Goal: Task Accomplishment & Management: Manage account settings

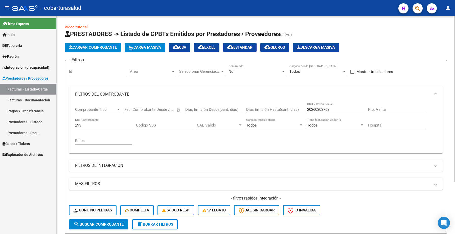
scroll to position [69, 0]
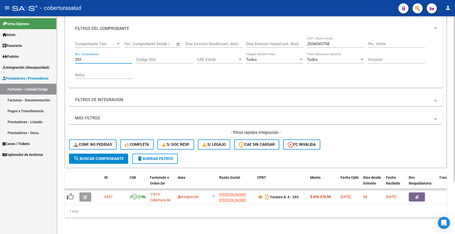
drag, startPoint x: 0, startPoint y: 0, endPoint x: 70, endPoint y: 56, distance: 90.0
click at [70, 56] on div "Comprobante Tipo Comprobante Tipo Fecha inicio – Fecha fin Fec. Comprobante Des…" at bounding box center [256, 62] width 374 height 51
click at [149, 84] on div "Filtros Id Area Area Seleccionar Gerenciador Seleccionar Gerenciador No Confirm…" at bounding box center [256, 76] width 374 height 155
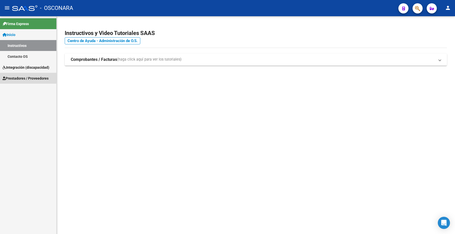
click at [26, 78] on span "Prestadores / Proveedores" at bounding box center [26, 78] width 46 height 6
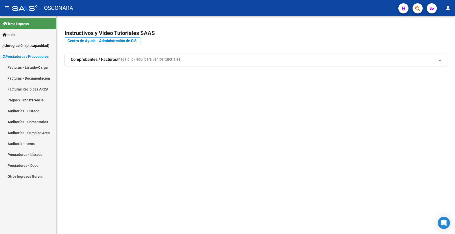
click at [38, 64] on link "Facturas - Listado/Carga" at bounding box center [28, 67] width 56 height 11
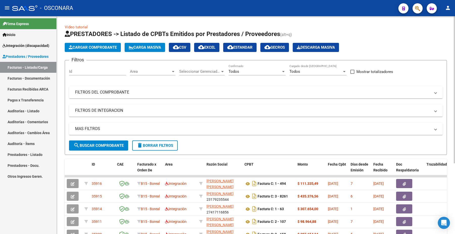
click at [111, 90] on mat-panel-title "FILTROS DEL COMPROBANTE" at bounding box center [253, 92] width 356 height 6
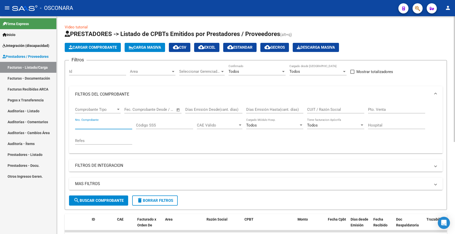
click at [88, 123] on input "Nro. Comprobante" at bounding box center [103, 125] width 57 height 5
paste input "181"
type input "181"
click at [97, 196] on button "search Buscar Comprobante" at bounding box center [98, 200] width 59 height 10
click at [328, 110] on input "CUIT / Razón Social" at bounding box center [335, 109] width 57 height 5
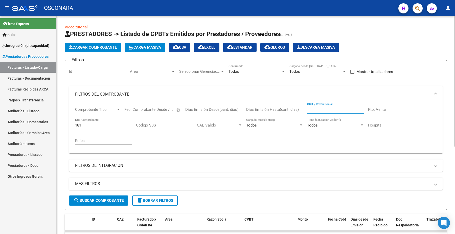
paste input "27367739458"
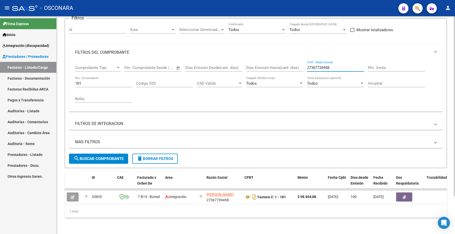
scroll to position [46, 0]
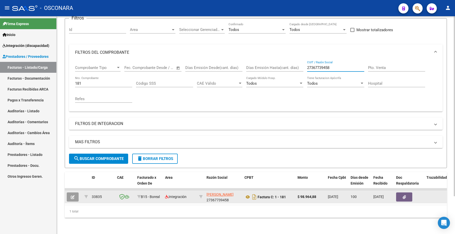
type input "27367739458"
click at [76, 192] on button "button" at bounding box center [73, 196] width 12 height 9
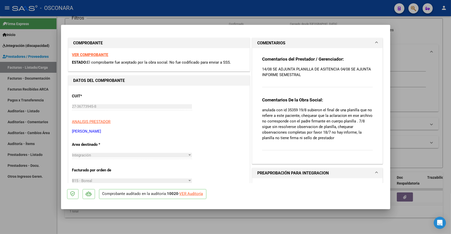
type input "$ 0,00"
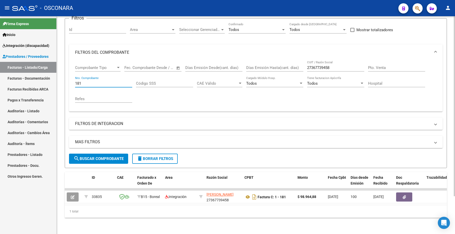
drag, startPoint x: 91, startPoint y: 79, endPoint x: 63, endPoint y: 75, distance: 28.3
click at [63, 75] on div "Video tutorial PRESTADORES -> Listado de CPBTs Emitidos por Prestadores / Prove…" at bounding box center [256, 103] width 399 height 259
click at [159, 156] on span "delete Borrar Filtros" at bounding box center [155, 158] width 36 height 5
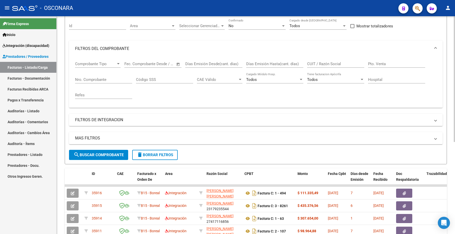
click at [329, 70] on div "CUIT / Razón Social" at bounding box center [335, 65] width 57 height 16
click at [326, 65] on input "CUIT / Razón Social" at bounding box center [335, 63] width 57 height 5
paste input "27367739458"
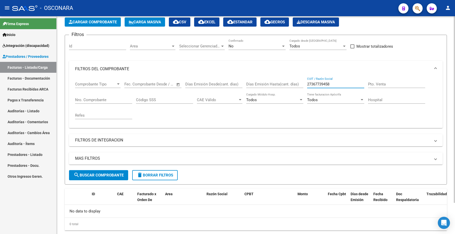
scroll to position [37, 0]
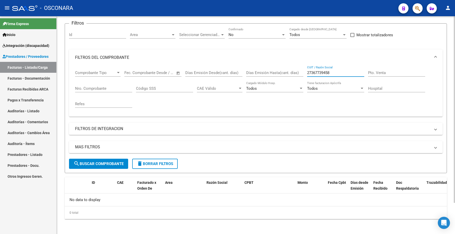
type input "27367739458"
click at [247, 34] on div "No" at bounding box center [255, 34] width 53 height 5
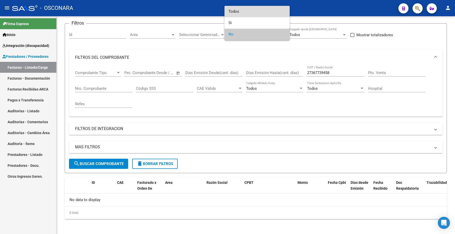
click at [239, 13] on span "Todos" at bounding box center [257, 11] width 57 height 11
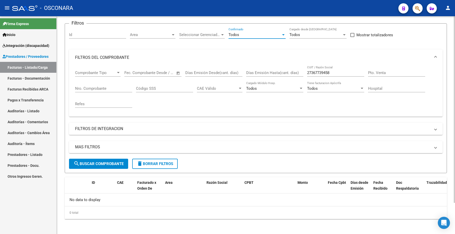
click at [108, 165] on button "search Buscar Comprobante" at bounding box center [98, 163] width 59 height 10
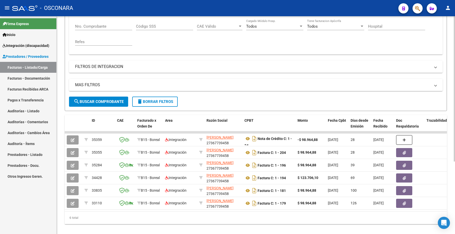
scroll to position [100, 0]
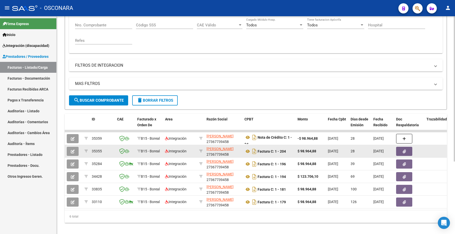
click at [73, 151] on icon "button" at bounding box center [73, 151] width 4 height 4
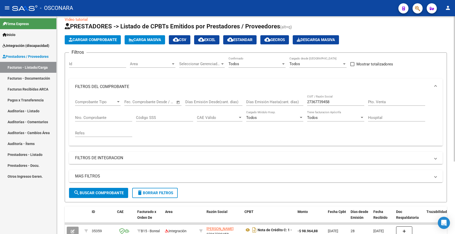
scroll to position [5, 0]
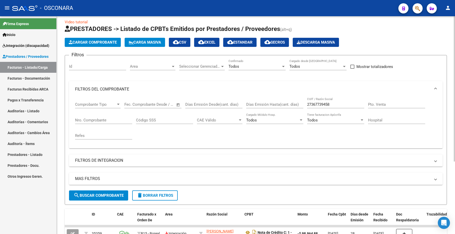
click at [320, 104] on input "27367739458" at bounding box center [335, 104] width 57 height 5
drag, startPoint x: 336, startPoint y: 103, endPoint x: 302, endPoint y: 106, distance: 34.5
click at [301, 108] on div "Comprobante Tipo Comprobante Tipo Fecha inicio – Fecha fin Fec. Comprobante Des…" at bounding box center [256, 120] width 362 height 47
paste input "23359363079"
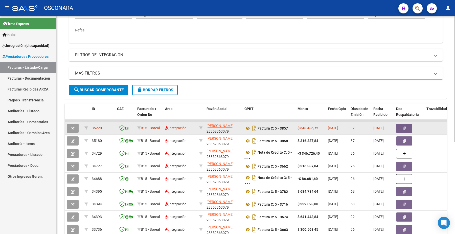
type input "23359363079"
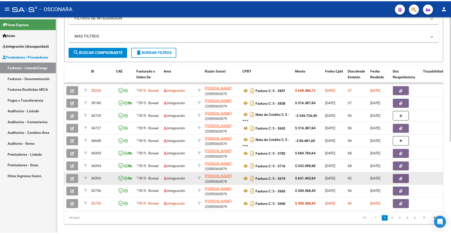
scroll to position [159, 0]
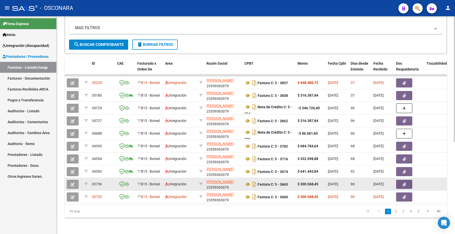
click at [75, 179] on button "button" at bounding box center [73, 183] width 12 height 9
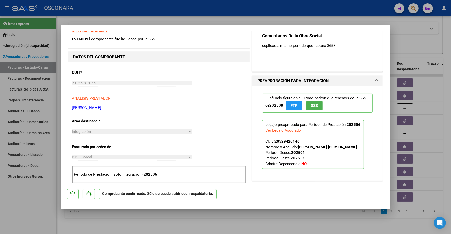
scroll to position [63, 0]
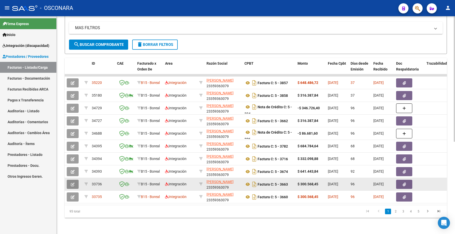
click at [75, 180] on button "button" at bounding box center [73, 183] width 12 height 9
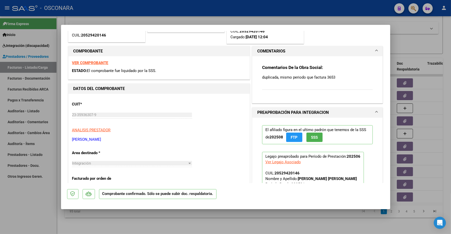
scroll to position [158, 0]
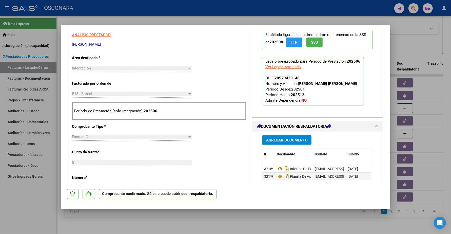
type input "$ 0,00"
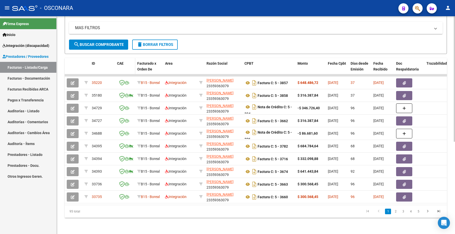
scroll to position [33, 0]
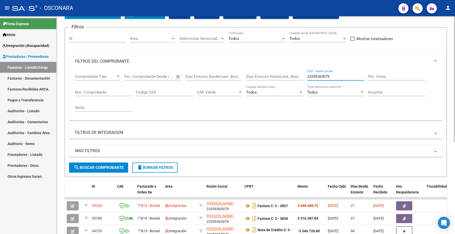
drag, startPoint x: 335, startPoint y: 75, endPoint x: 296, endPoint y: 75, distance: 39.2
click at [296, 75] on div "Comprobante Tipo Comprobante Tipo Fecha inicio – Fecha fin Fec. Comprobante Des…" at bounding box center [256, 92] width 362 height 47
click at [337, 78] on input "CUIT / Razón Social" at bounding box center [335, 76] width 57 height 5
paste input "27280780478"
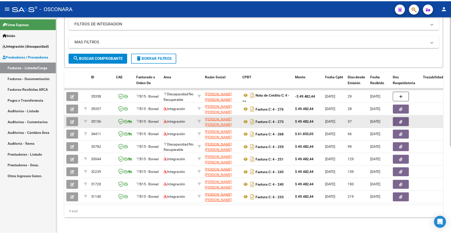
scroll to position [147, 0]
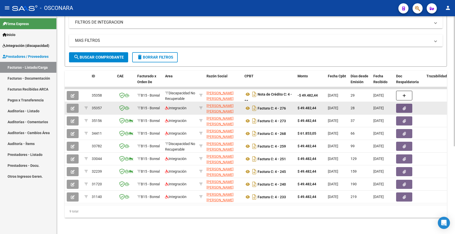
type input "27280780478"
click at [73, 106] on icon "button" at bounding box center [73, 108] width 4 height 4
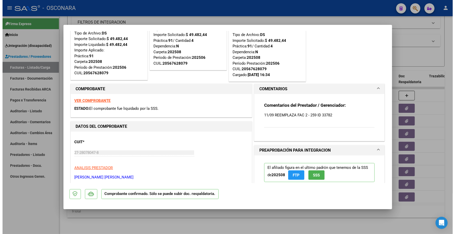
scroll to position [0, 0]
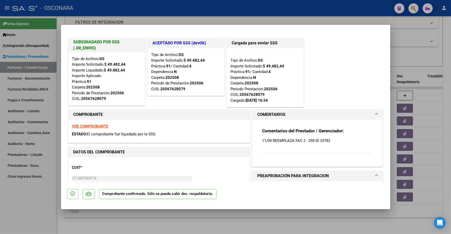
type input "$ 0,00"
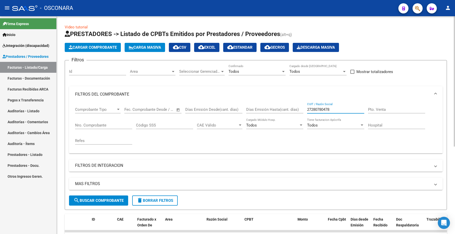
drag, startPoint x: 337, startPoint y: 108, endPoint x: 288, endPoint y: 98, distance: 50.2
click at [288, 103] on div "Comprobante Tipo Comprobante Tipo Fecha inicio – Fecha fin Fec. Comprobante Des…" at bounding box center [256, 125] width 362 height 47
paste input "39410427"
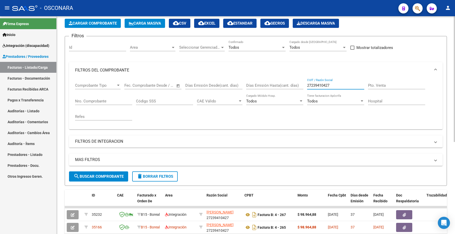
scroll to position [158, 0]
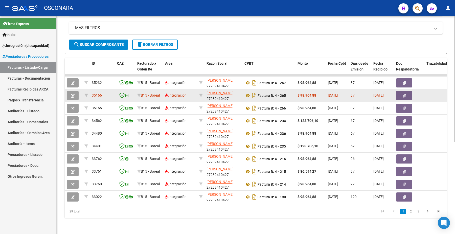
click at [76, 93] on button "button" at bounding box center [73, 95] width 12 height 9
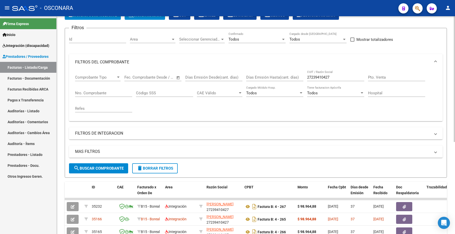
scroll to position [32, 0]
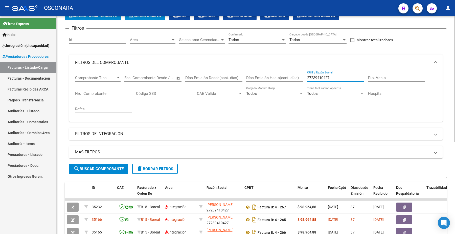
drag, startPoint x: 334, startPoint y: 76, endPoint x: 290, endPoint y: 77, distance: 44.3
click at [290, 77] on div "Comprobante Tipo Comprobante Tipo Fecha inicio – Fecha fin Fec. Comprobante Des…" at bounding box center [256, 94] width 362 height 47
paste input "30707693866"
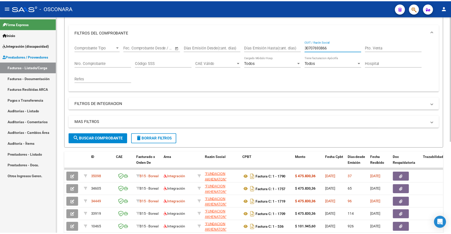
scroll to position [127, 0]
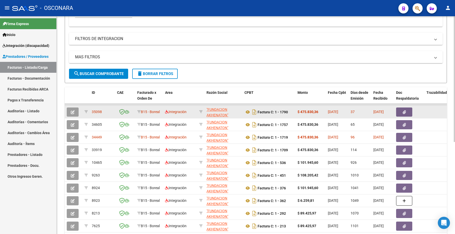
type input "30707693866"
click at [74, 110] on icon "button" at bounding box center [73, 112] width 4 height 4
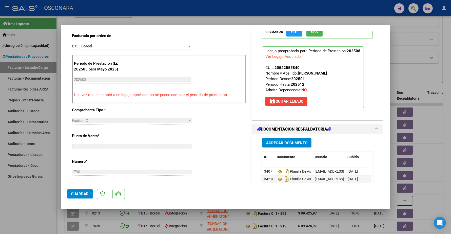
scroll to position [0, 0]
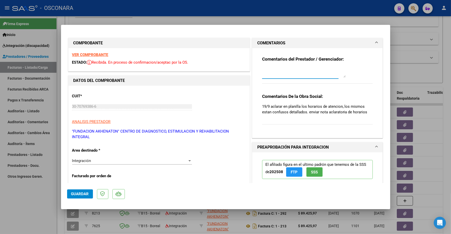
click at [275, 74] on textarea at bounding box center [303, 72] width 83 height 10
type textarea "01/10 ADJUNTO NOTA ACLARATORIA"
click at [81, 190] on button "Guardar" at bounding box center [80, 193] width 26 height 9
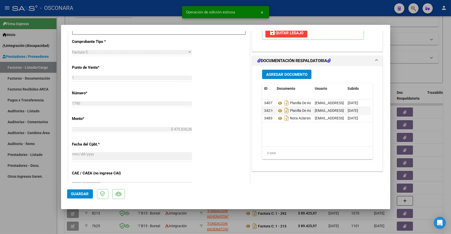
scroll to position [221, 0]
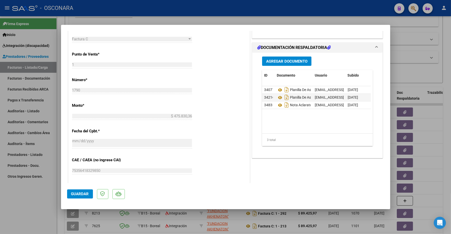
click at [85, 189] on button "Guardar" at bounding box center [80, 193] width 26 height 9
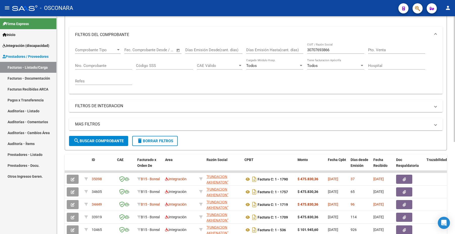
scroll to position [32, 0]
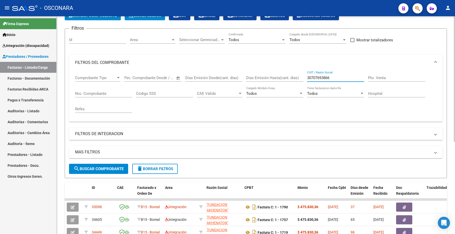
drag, startPoint x: 333, startPoint y: 75, endPoint x: 306, endPoint y: 79, distance: 26.9
click at [306, 79] on div "Comprobante Tipo Comprobante Tipo Fecha inicio – Fecha fin Fec. Comprobante Des…" at bounding box center [256, 94] width 362 height 47
paste input "27283678550"
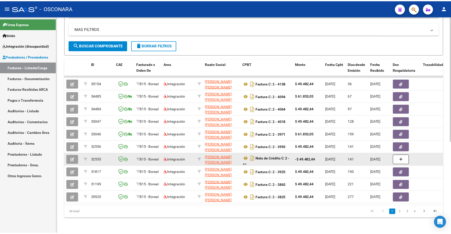
scroll to position [158, 0]
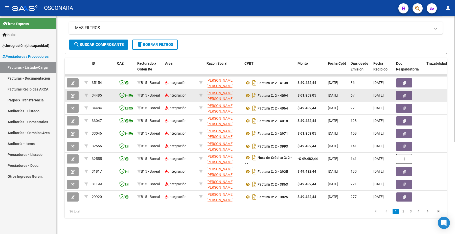
type input "27283678550"
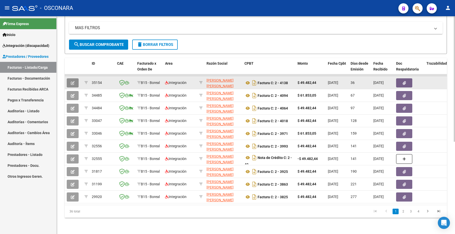
click at [74, 81] on icon "button" at bounding box center [73, 83] width 4 height 4
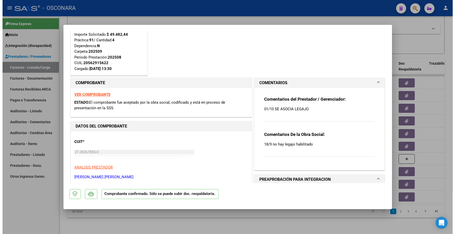
scroll to position [0, 0]
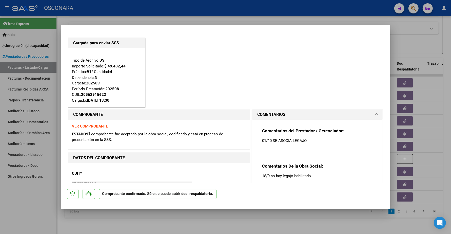
type input "$ 0,00"
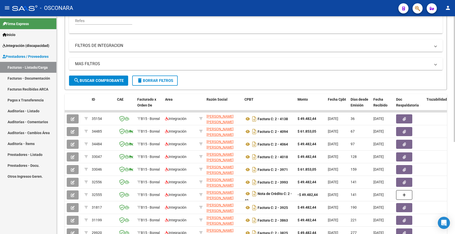
scroll to position [63, 0]
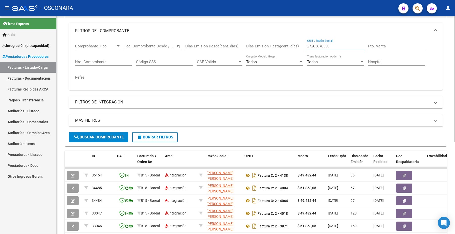
drag, startPoint x: 337, startPoint y: 45, endPoint x: 292, endPoint y: 42, distance: 44.1
click at [293, 42] on div "Comprobante Tipo Comprobante Tipo Fecha inicio – Fecha fin Fec. Comprobante Des…" at bounding box center [256, 62] width 362 height 47
paste input "3179235544"
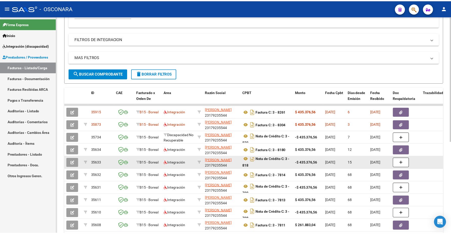
scroll to position [3, 0]
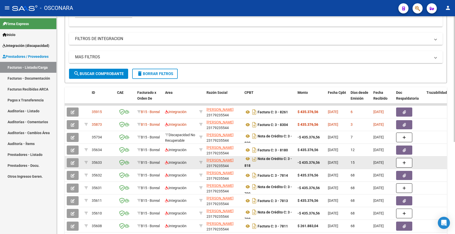
type input "23179235544"
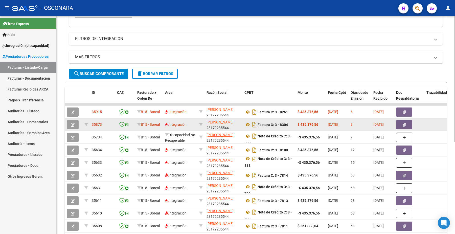
click at [76, 122] on button "button" at bounding box center [73, 124] width 12 height 9
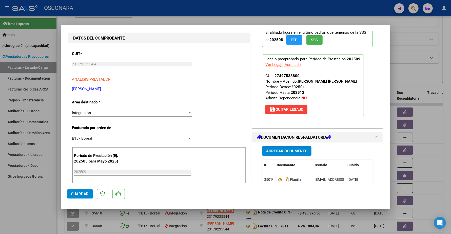
scroll to position [63, 0]
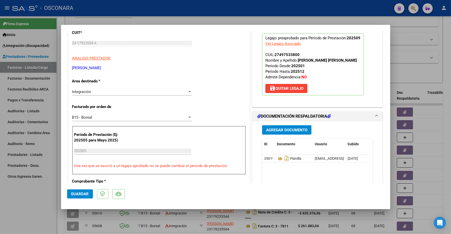
type input "$ 0,00"
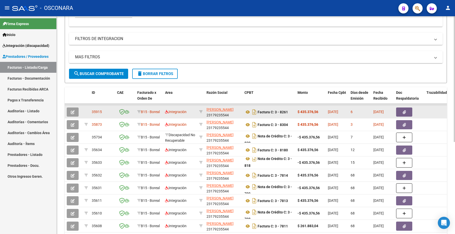
click at [75, 111] on button "button" at bounding box center [73, 111] width 12 height 9
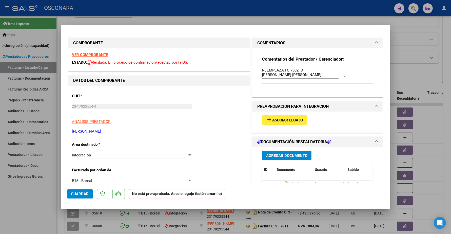
scroll to position [63, 0]
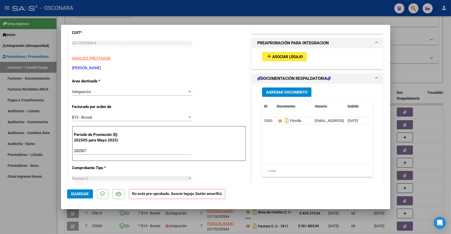
type input "$ 0,00"
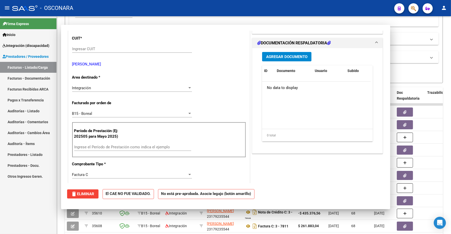
scroll to position [69, 0]
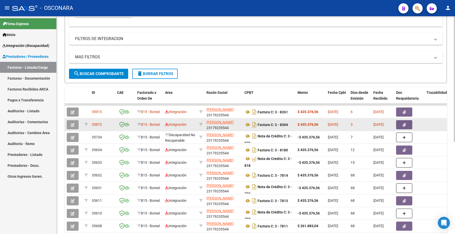
click at [74, 123] on icon "button" at bounding box center [73, 125] width 4 height 4
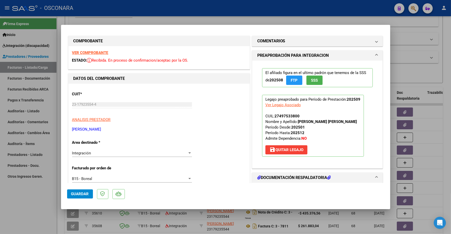
scroll to position [0, 0]
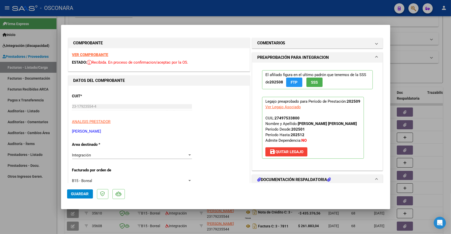
click at [99, 53] on strong "VER COMPROBANTE" at bounding box center [90, 54] width 36 height 5
type input "$ 0,00"
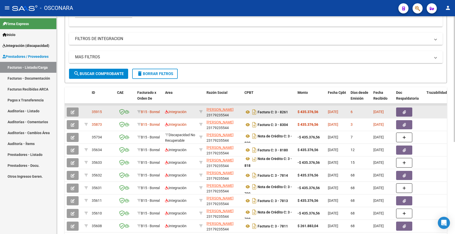
click at [75, 111] on button "button" at bounding box center [73, 111] width 12 height 9
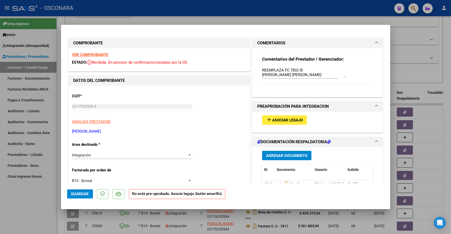
type input "$ 0,00"
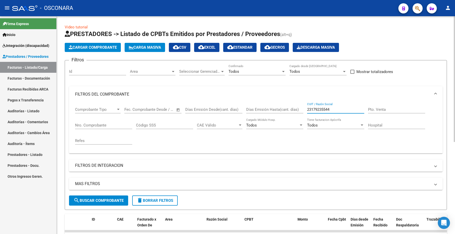
drag, startPoint x: 336, startPoint y: 107, endPoint x: 299, endPoint y: 109, distance: 36.8
click at [299, 109] on div "Comprobante Tipo Comprobante Tipo Fecha inicio – Fecha fin Fec. Comprobante Des…" at bounding box center [256, 125] width 362 height 47
paste input "27406902574"
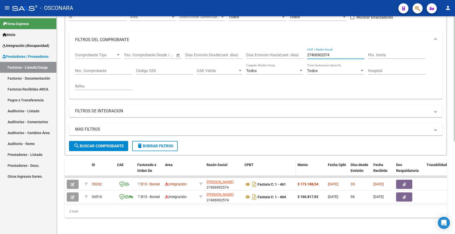
scroll to position [58, 0]
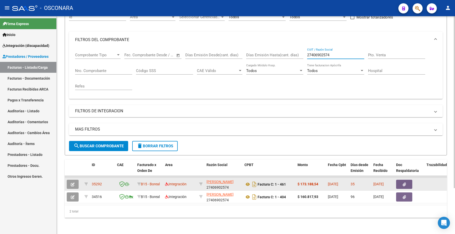
type input "27406902574"
click at [73, 182] on icon "button" at bounding box center [73, 184] width 4 height 4
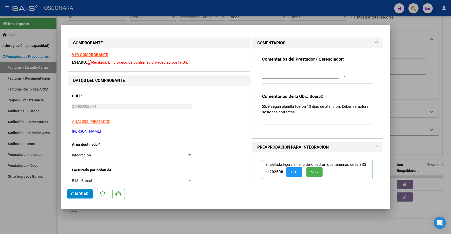
type input "$ 0,00"
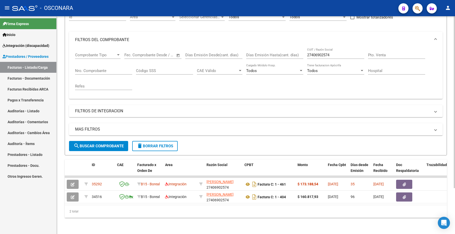
scroll to position [0, 0]
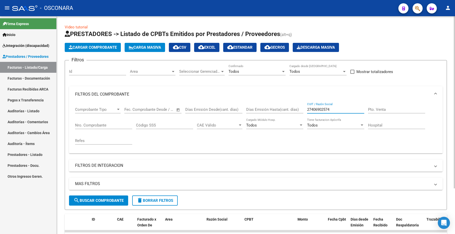
drag, startPoint x: 341, startPoint y: 110, endPoint x: 300, endPoint y: 100, distance: 41.9
click at [298, 104] on div "Comprobante Tipo Comprobante Tipo Fecha inicio – Fecha fin Fec. Comprobante Des…" at bounding box center [256, 125] width 362 height 47
click at [73, 73] on input "Id" at bounding box center [97, 71] width 57 height 5
paste input "34546"
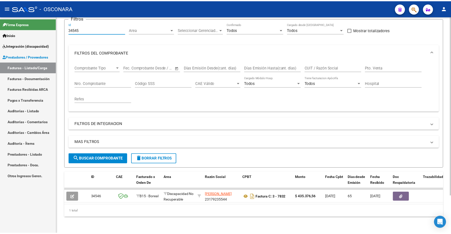
scroll to position [46, 0]
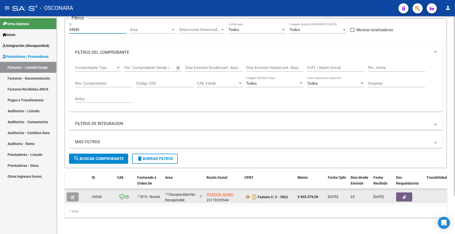
type input "34545"
click at [76, 192] on button "button" at bounding box center [73, 196] width 12 height 9
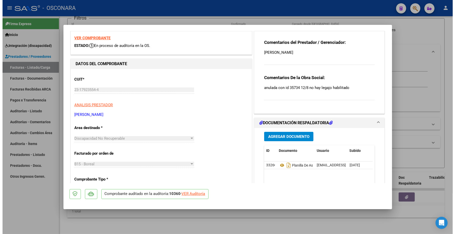
scroll to position [0, 0]
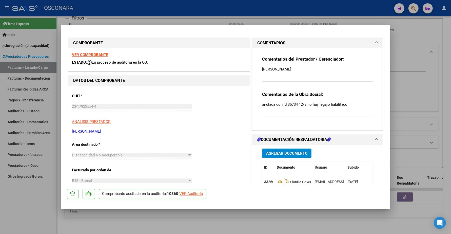
click at [281, 151] on span "Agregar Documento" at bounding box center [286, 153] width 41 height 5
type input "$ 0,00"
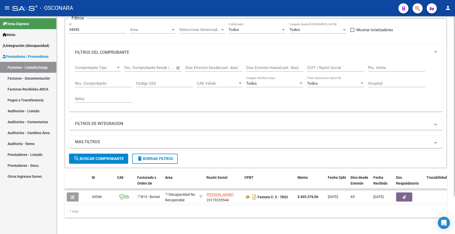
click at [318, 65] on input "CUIT / Razón Social" at bounding box center [335, 67] width 57 height 5
paste input "23179235544"
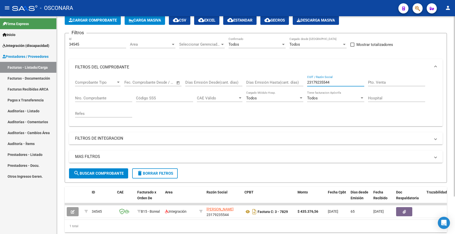
scroll to position [14, 0]
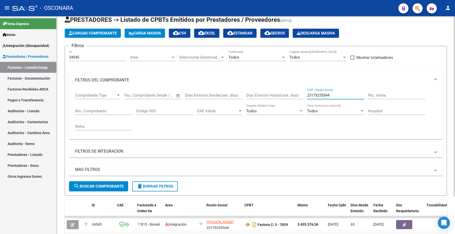
type input "23179235544"
drag, startPoint x: 84, startPoint y: 59, endPoint x: 60, endPoint y: 54, distance: 24.0
click at [60, 54] on div "Video tutorial PRESTADORES -> Listado de CPBTs Emitidos por Prestadores / Prove…" at bounding box center [256, 131] width 399 height 259
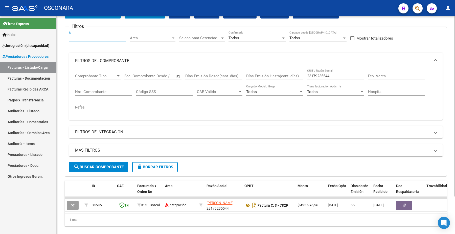
scroll to position [46, 0]
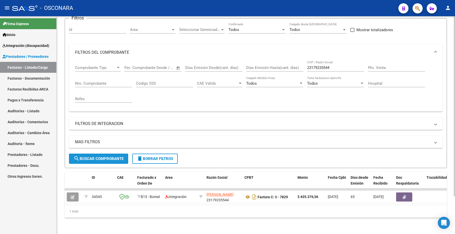
click at [108, 156] on span "search Buscar Comprobante" at bounding box center [99, 158] width 50 height 5
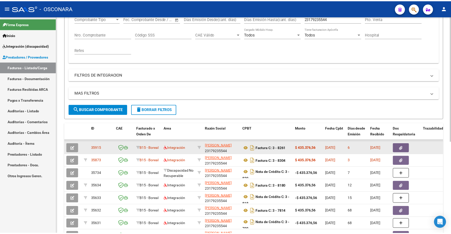
scroll to position [109, 0]
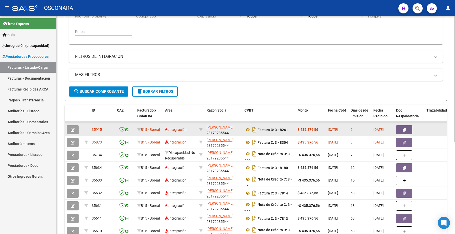
click at [70, 127] on button "button" at bounding box center [73, 129] width 12 height 9
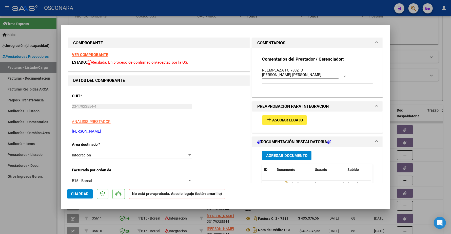
click at [285, 119] on span "Asociar Legajo" at bounding box center [287, 120] width 31 height 5
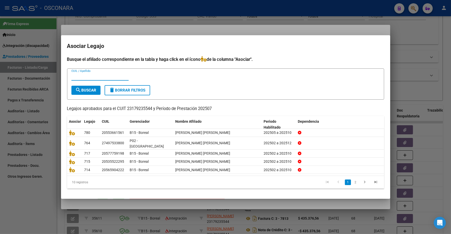
click at [99, 79] on input "CUIL / Apellido" at bounding box center [99, 76] width 57 height 5
type input "[PERSON_NAME]"
click at [88, 90] on span "search Buscar" at bounding box center [85, 90] width 21 height 5
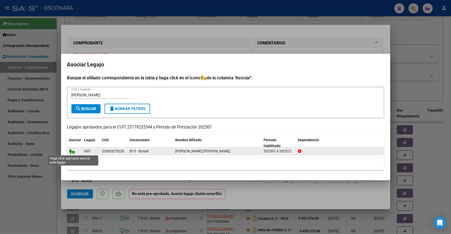
click at [72, 152] on icon at bounding box center [72, 151] width 6 height 6
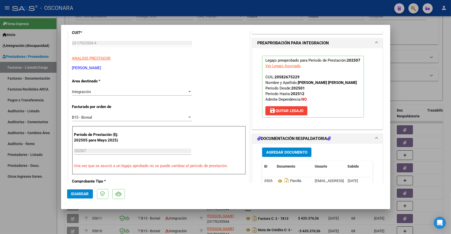
scroll to position [0, 0]
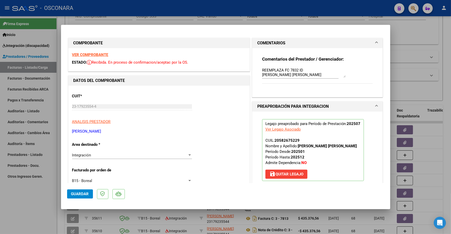
click at [327, 74] on textarea "REEMPLAZA FC 7832 ID [PERSON_NAME] [PERSON_NAME]" at bounding box center [303, 72] width 83 height 10
drag, startPoint x: 328, startPoint y: 76, endPoint x: 259, endPoint y: 69, distance: 70.2
click at [253, 81] on div "Comentarios del Prestador / Gerenciador: REEMPLAZA FC 7832 ID [PERSON_NAME] [PE…" at bounding box center [317, 72] width 131 height 49
click at [262, 69] on textarea "REEMPLAZA FC 7832 ID" at bounding box center [303, 72] width 83 height 10
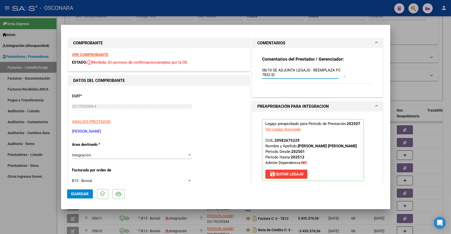
type textarea "08/10 SE ADJUNTA LEGAJO - REEMPLAZA FC 7832 ID"
click at [80, 192] on span "Guardar" at bounding box center [80, 193] width 18 height 5
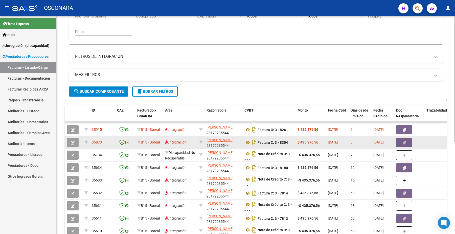
click at [74, 140] on icon "button" at bounding box center [73, 142] width 4 height 4
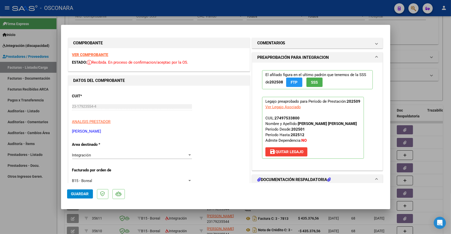
type input "$ 0,00"
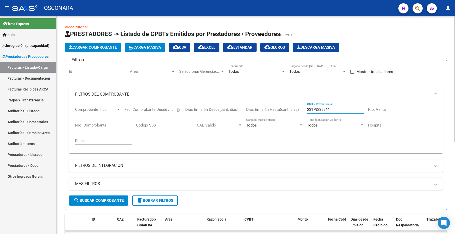
drag, startPoint x: 330, startPoint y: 110, endPoint x: 292, endPoint y: 92, distance: 41.9
click at [297, 111] on div "Comprobante Tipo Comprobante Tipo Fecha inicio – Fecha fin Fec. Comprobante Des…" at bounding box center [256, 125] width 362 height 47
click at [72, 69] on input "Id" at bounding box center [97, 71] width 57 height 5
paste input "35213"
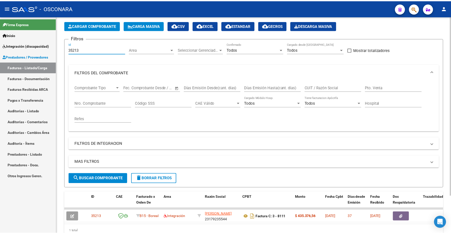
scroll to position [46, 0]
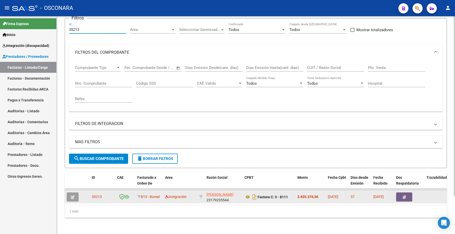
type input "35213"
click at [73, 195] on icon "button" at bounding box center [73, 197] width 4 height 4
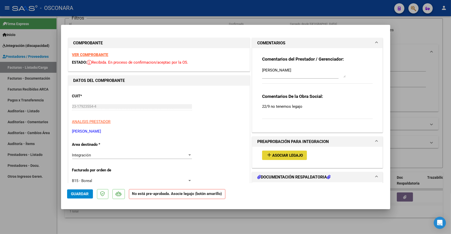
click at [279, 156] on span "Asociar Legajo" at bounding box center [287, 155] width 31 height 5
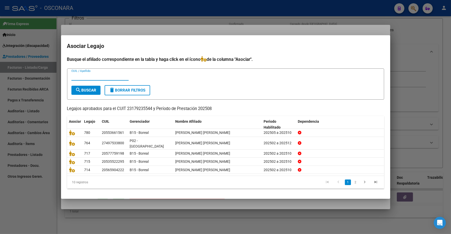
click at [99, 79] on input "CUIL / Apellido" at bounding box center [99, 76] width 57 height 5
type input "[PERSON_NAME]"
click at [89, 90] on span "search Buscar" at bounding box center [85, 90] width 21 height 5
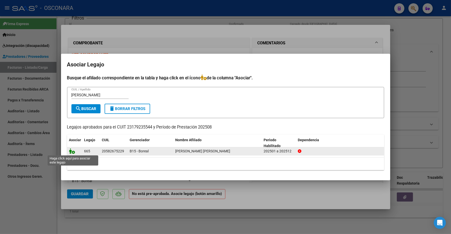
click at [72, 151] on icon at bounding box center [72, 151] width 6 height 6
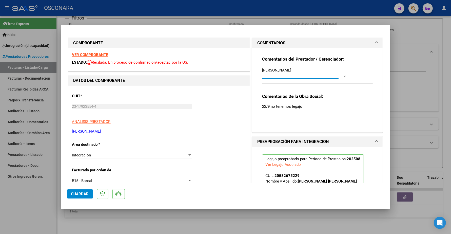
drag, startPoint x: 298, startPoint y: 70, endPoint x: 228, endPoint y: 69, distance: 69.9
type textarea "08/10 SE ADJUNTA LEGAJO"
click at [80, 196] on button "Guardar" at bounding box center [80, 193] width 26 height 9
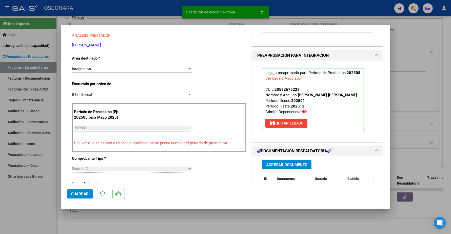
scroll to position [95, 0]
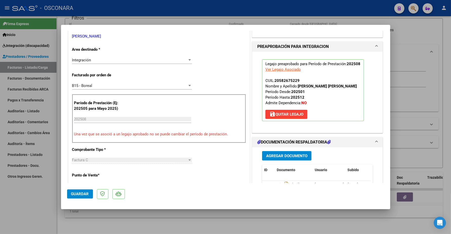
click at [88, 191] on span "Guardar" at bounding box center [80, 193] width 18 height 5
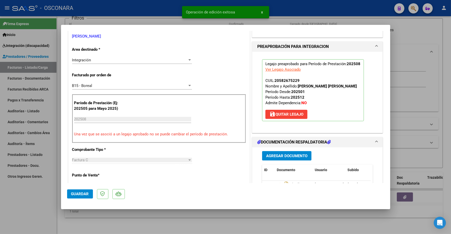
type input "$ 0,00"
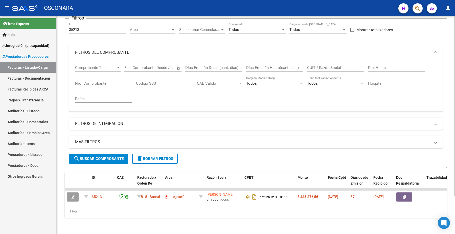
scroll to position [14, 0]
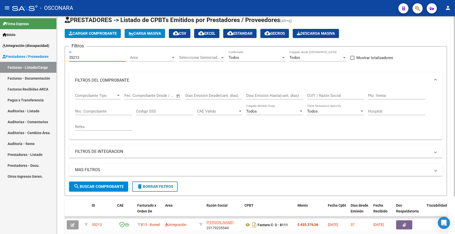
drag, startPoint x: 83, startPoint y: 57, endPoint x: 65, endPoint y: 57, distance: 17.7
click at [65, 57] on form "Filtros 35213 Id Area Area Seleccionar Gerenciador Seleccionar Gerenciador Todo…" at bounding box center [256, 121] width 383 height 150
click at [94, 55] on input "Id" at bounding box center [97, 57] width 57 height 5
paste input "35302"
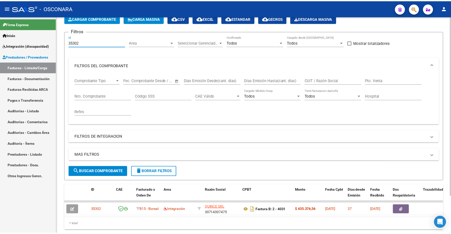
scroll to position [46, 0]
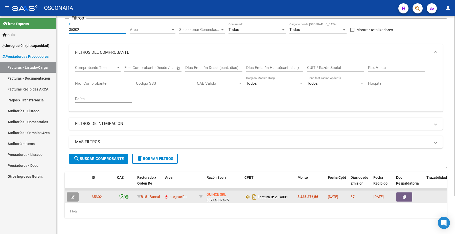
type input "35302"
click at [72, 195] on icon "button" at bounding box center [73, 197] width 4 height 4
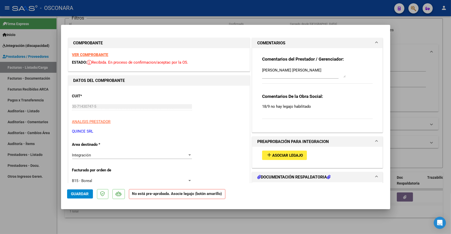
click at [283, 152] on button "add Asociar Legajo" at bounding box center [284, 154] width 45 height 9
click at [262, 70] on textarea "[PERSON_NAME] [PERSON_NAME]" at bounding box center [303, 72] width 83 height 10
drag, startPoint x: 259, startPoint y: 69, endPoint x: 325, endPoint y: 69, distance: 66.3
click at [325, 69] on textarea "[PERSON_NAME] [PERSON_NAME]" at bounding box center [303, 72] width 83 height 10
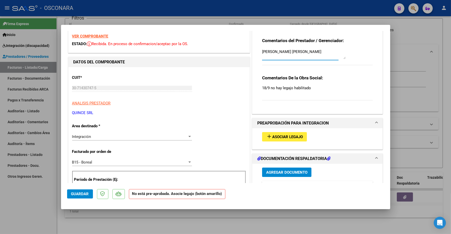
scroll to position [63, 0]
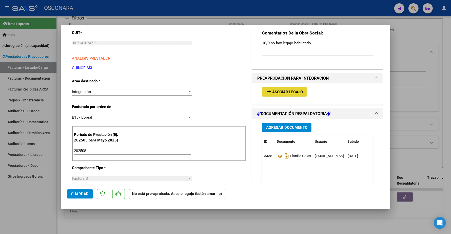
click at [282, 92] on span "Asociar Legajo" at bounding box center [287, 92] width 31 height 5
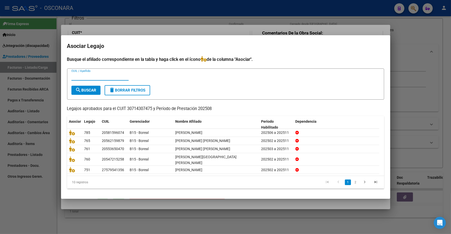
click at [94, 79] on input "CUIL / Apellido" at bounding box center [99, 76] width 57 height 5
paste input "[PERSON_NAME] [PERSON_NAME]"
type input "[PERSON_NAME] [PERSON_NAME]"
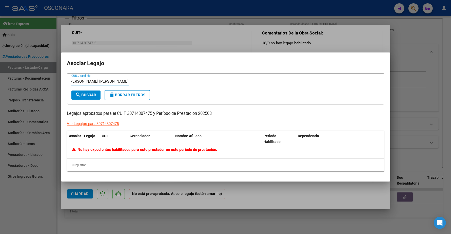
scroll to position [0, 0]
drag, startPoint x: 128, startPoint y: 80, endPoint x: 57, endPoint y: 67, distance: 72.4
click at [46, 80] on div "COMPROBANTE VER COMPROBANTE ESTADO: Recibida. En proceso de confirmacion/acepta…" at bounding box center [225, 117] width 451 height 234
click at [232, 52] on mat-dialog-container "Asociar Legajo CUIL / Apellido search Buscar delete Borrar Filtros Legajos apro…" at bounding box center [225, 116] width 329 height 129
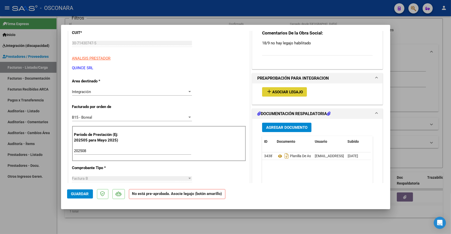
type input "$ 0,00"
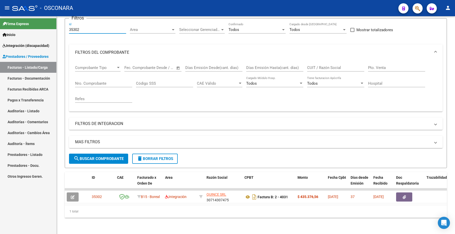
drag, startPoint x: 84, startPoint y: 26, endPoint x: 56, endPoint y: 22, distance: 27.8
click at [56, 24] on mat-sidenav-container "Firma Express Inicio Instructivos Contacto OS Integración (discapacidad) Certif…" at bounding box center [227, 124] width 455 height 217
paste input "24"
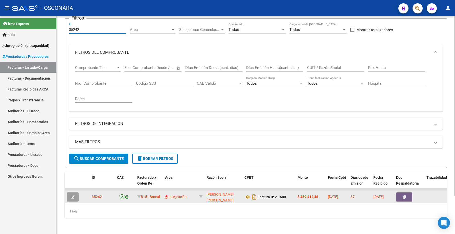
type input "35242"
click at [75, 192] on button "button" at bounding box center [73, 196] width 12 height 9
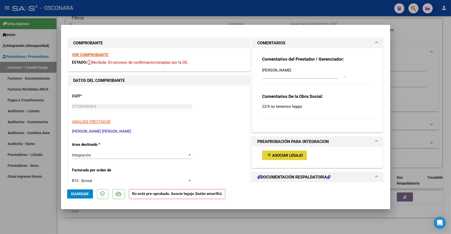
click at [276, 156] on span "Asociar Legajo" at bounding box center [287, 155] width 31 height 5
click at [281, 156] on span "Asociar Legajo" at bounding box center [287, 155] width 31 height 5
click at [276, 152] on button "add Asociar Legajo" at bounding box center [284, 154] width 45 height 9
type input "$ 0,00"
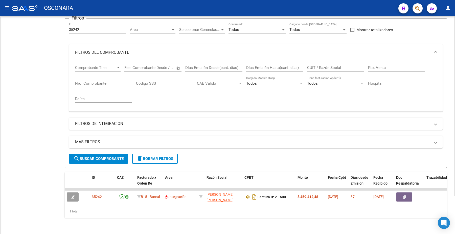
scroll to position [46, 0]
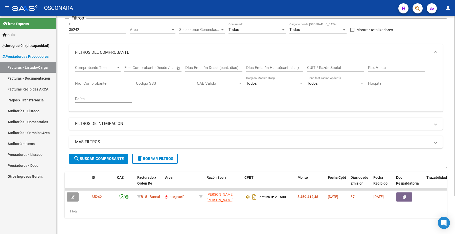
click at [89, 81] on input "Nro. Comprobante" at bounding box center [103, 83] width 57 height 5
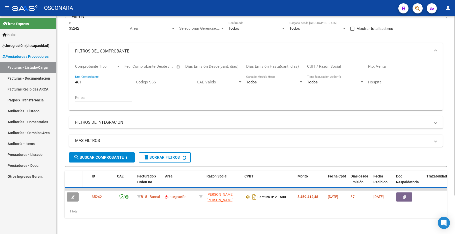
scroll to position [37, 0]
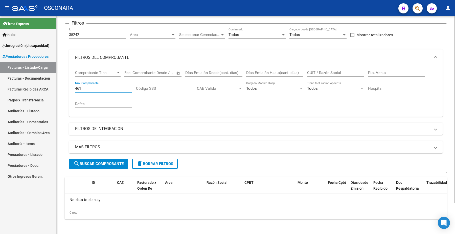
type input "461"
drag, startPoint x: 78, startPoint y: 35, endPoint x: 46, endPoint y: 32, distance: 32.0
click at [46, 33] on mat-sidenav-container "Firma Express Inicio Instructivos Contacto OS Integración (discapacidad) Certif…" at bounding box center [227, 124] width 455 height 217
drag, startPoint x: 81, startPoint y: 33, endPoint x: 65, endPoint y: 34, distance: 16.0
click at [65, 34] on form "Filtros 35242 Id Area Area Seleccionar Gerenciador Seleccionar Gerenciador Todo…" at bounding box center [256, 98] width 383 height 150
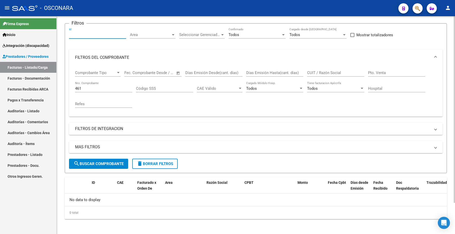
click at [117, 162] on span "search Buscar Comprobante" at bounding box center [99, 163] width 50 height 5
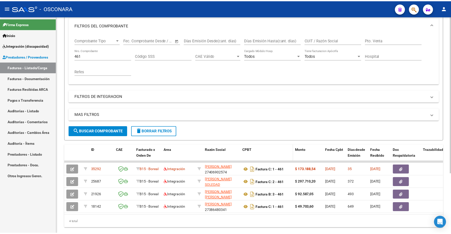
scroll to position [83, 0]
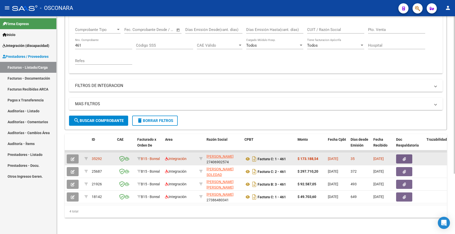
click at [77, 154] on button "button" at bounding box center [73, 158] width 12 height 9
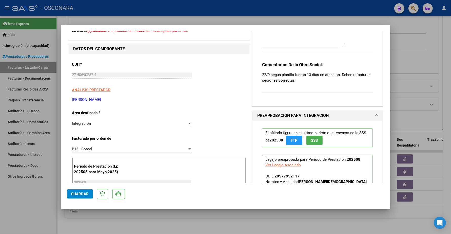
scroll to position [0, 0]
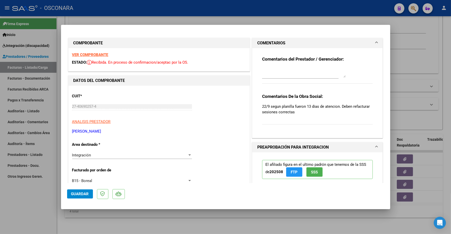
click at [94, 54] on strong "VER COMPROBANTE" at bounding box center [90, 54] width 36 height 5
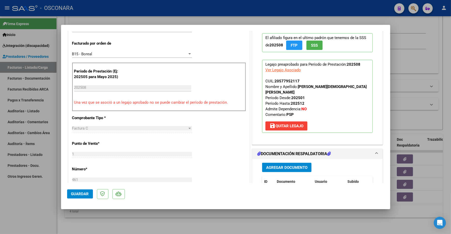
scroll to position [95, 0]
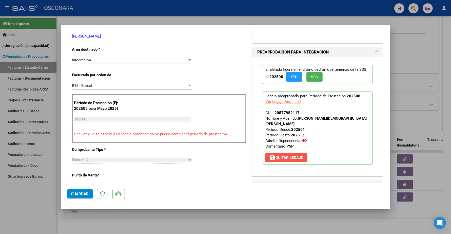
click at [287, 157] on span "save [PERSON_NAME]" at bounding box center [286, 157] width 34 height 5
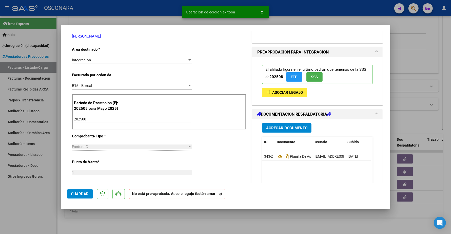
click at [89, 119] on input "202508" at bounding box center [132, 119] width 117 height 5
type input "202507"
click at [82, 193] on span "Guardar" at bounding box center [80, 193] width 18 height 5
click at [286, 91] on span "Asociar Legajo" at bounding box center [287, 92] width 31 height 5
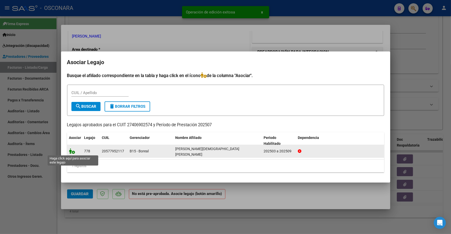
click at [71, 151] on icon at bounding box center [72, 151] width 6 height 6
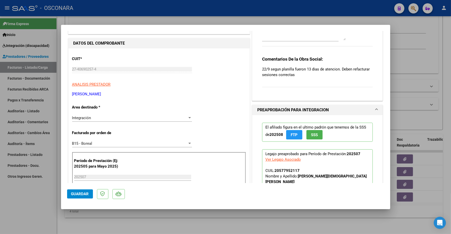
scroll to position [63, 0]
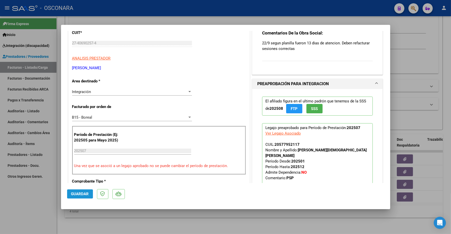
click at [80, 193] on span "Guardar" at bounding box center [80, 193] width 18 height 5
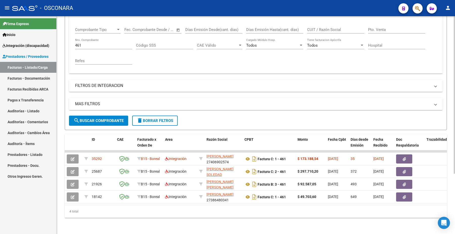
scroll to position [0, 0]
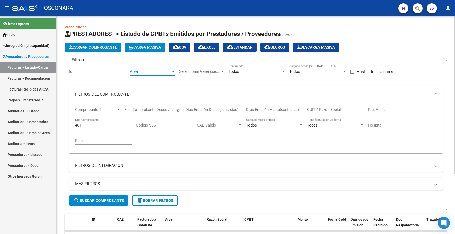
click at [142, 69] on span "Area" at bounding box center [150, 71] width 41 height 5
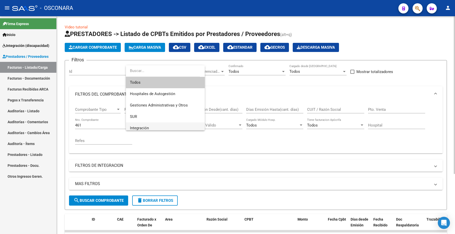
click at [142, 125] on span "Integración" at bounding box center [165, 127] width 71 height 11
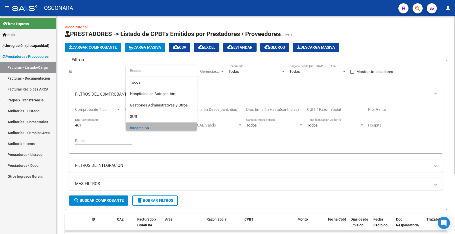
scroll to position [3, 0]
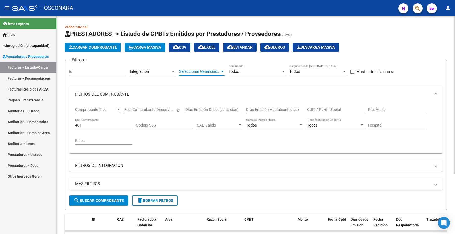
click at [209, 69] on span "Seleccionar Gerenciador" at bounding box center [199, 71] width 41 height 5
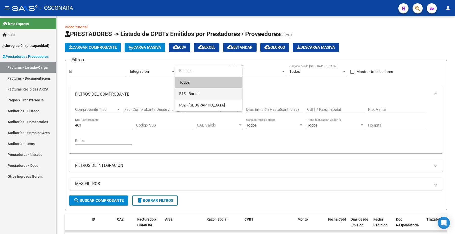
click at [189, 92] on span "B15 - Boreal" at bounding box center [189, 93] width 20 height 5
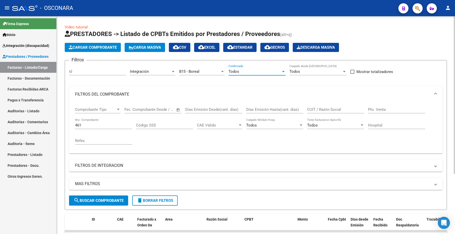
click at [237, 70] on span "Todos" at bounding box center [234, 71] width 11 height 5
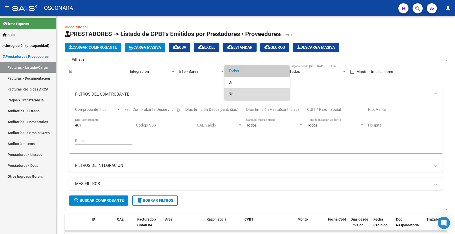
click at [234, 94] on span "No" at bounding box center [257, 93] width 57 height 11
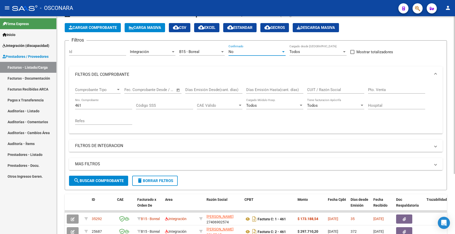
scroll to position [32, 0]
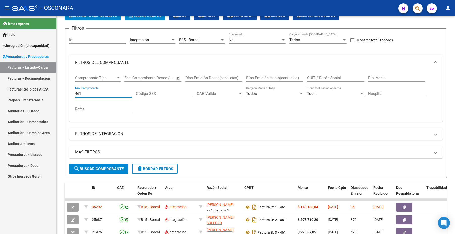
drag, startPoint x: 91, startPoint y: 94, endPoint x: 25, endPoint y: 58, distance: 74.7
click at [49, 90] on mat-sidenav-container "Firma Express Inicio Instructivos Contacto OS Integración (discapacidad) Certif…" at bounding box center [227, 124] width 455 height 217
click at [100, 164] on button "search Buscar Comprobante" at bounding box center [98, 168] width 59 height 10
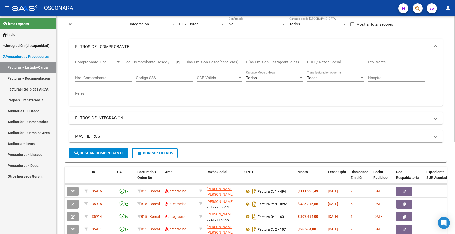
scroll to position [0, 0]
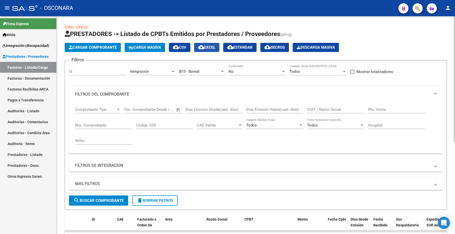
click at [216, 47] on span "cloud_download EXCEL" at bounding box center [206, 47] width 17 height 5
click at [316, 107] on input "CUIT / Razón Social" at bounding box center [335, 109] width 57 height 5
paste input "27277792392"
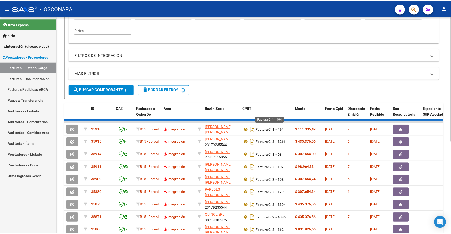
scroll to position [71, 0]
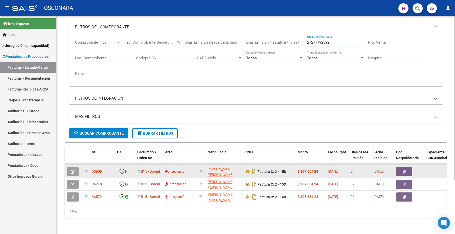
type input "27277792392"
click at [75, 167] on button "button" at bounding box center [73, 171] width 12 height 9
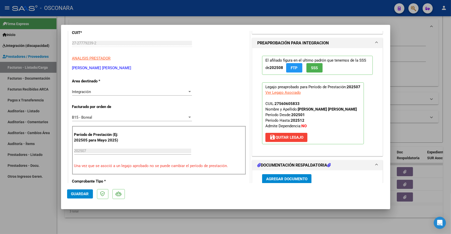
scroll to position [0, 0]
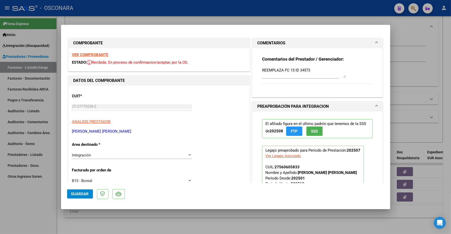
type input "$ 0,00"
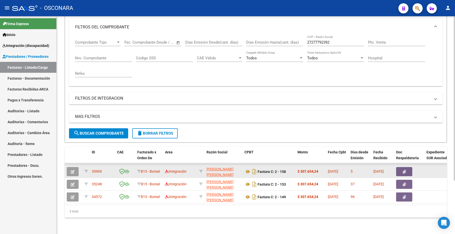
click at [73, 170] on icon "button" at bounding box center [73, 172] width 4 height 4
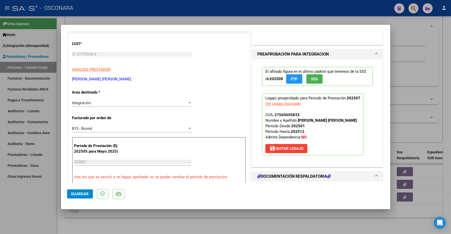
scroll to position [63, 0]
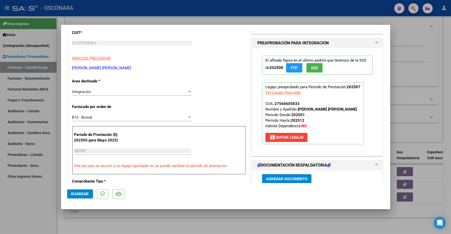
type input "$ 0,00"
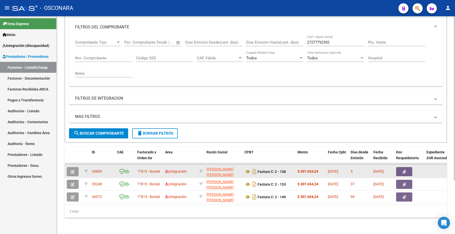
click at [74, 170] on icon "button" at bounding box center [73, 172] width 4 height 4
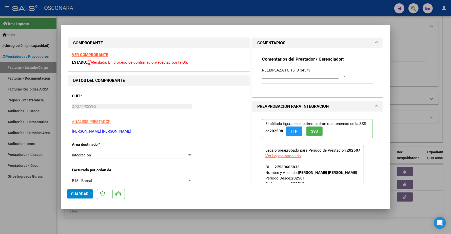
click at [94, 53] on strong "VER COMPROBANTE" at bounding box center [90, 54] width 36 height 5
type input "$ 0,00"
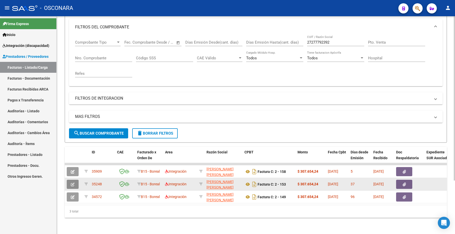
click at [75, 179] on button "button" at bounding box center [73, 183] width 12 height 9
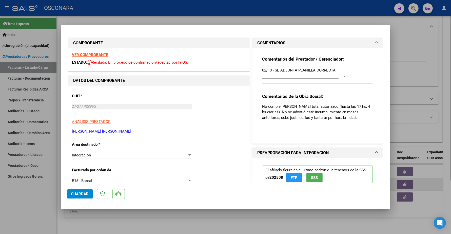
type input "$ 0,00"
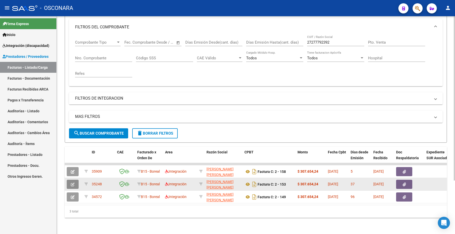
click at [75, 180] on button "button" at bounding box center [73, 183] width 12 height 9
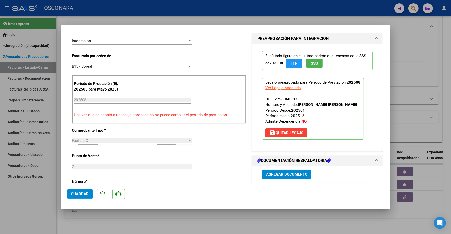
scroll to position [127, 0]
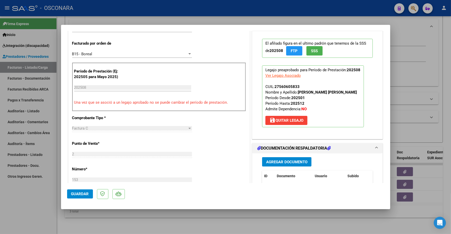
type input "$ 0,00"
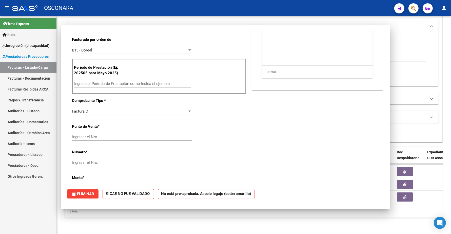
scroll to position [123, 0]
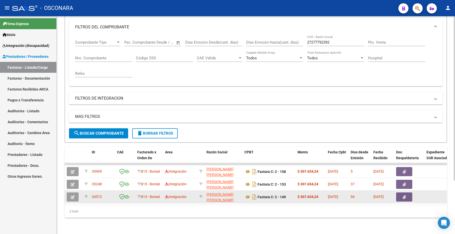
click at [75, 192] on button "button" at bounding box center [73, 196] width 12 height 9
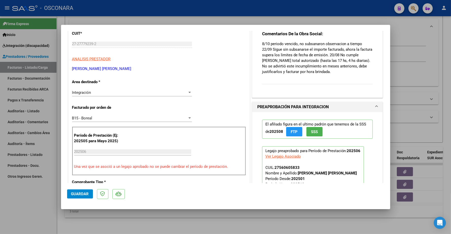
scroll to position [63, 0]
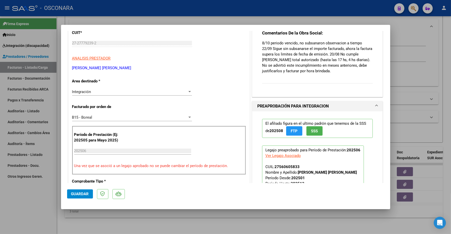
type input "$ 0,00"
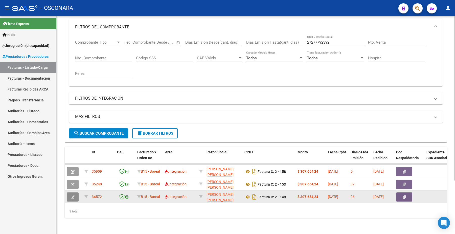
click at [75, 192] on button "button" at bounding box center [73, 196] width 12 height 9
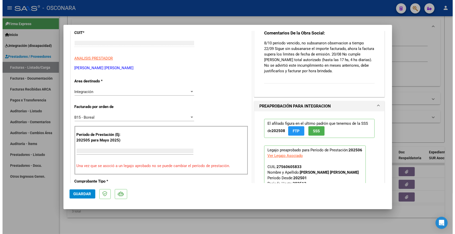
scroll to position [0, 0]
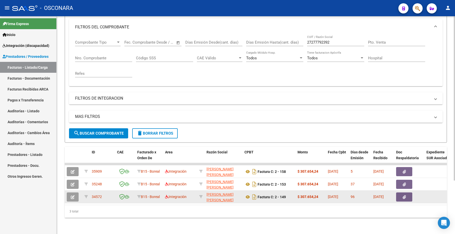
click at [72, 195] on icon "button" at bounding box center [73, 197] width 4 height 4
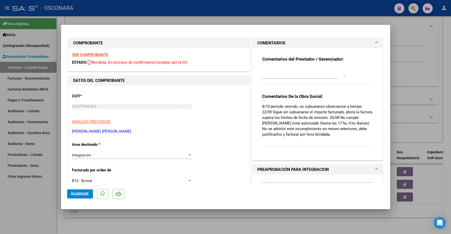
click at [101, 57] on div "VER COMPROBANTE ESTADO: Recibida. En proceso de confirmacion/aceptac por la OS." at bounding box center [158, 59] width 181 height 23
click at [101, 54] on strong "VER COMPROBANTE" at bounding box center [90, 54] width 36 height 5
type input "$ 0,00"
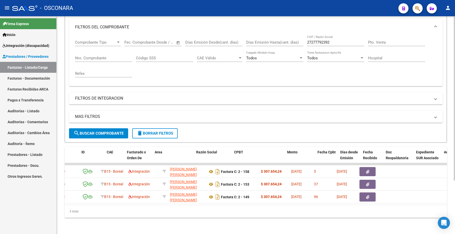
scroll to position [0, 9]
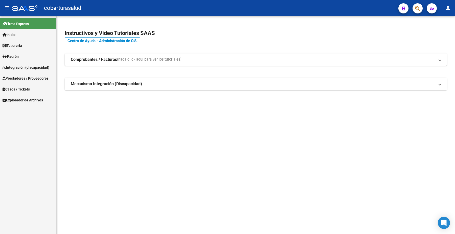
click at [40, 78] on span "Prestadores / Proveedores" at bounding box center [26, 78] width 46 height 6
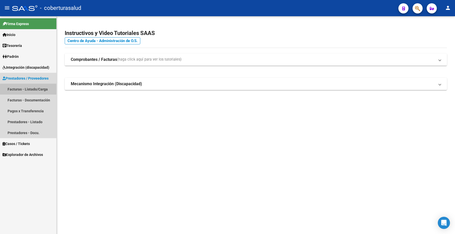
click at [34, 90] on link "Facturas - Listado/Carga" at bounding box center [28, 88] width 56 height 11
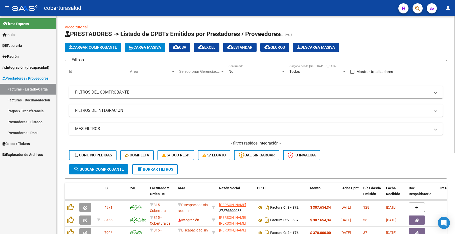
click at [242, 68] on div "No Confirmado" at bounding box center [257, 69] width 57 height 11
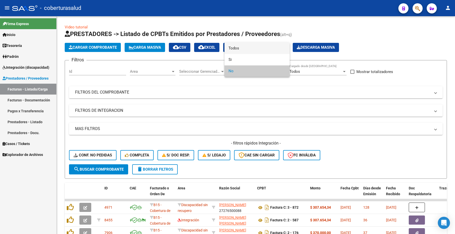
click at [246, 48] on span "Todos" at bounding box center [257, 48] width 57 height 11
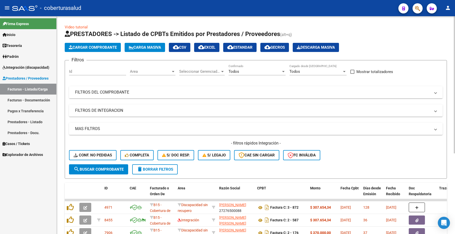
click at [134, 89] on mat-panel-title "FILTROS DEL COMPROBANTE" at bounding box center [253, 92] width 356 height 6
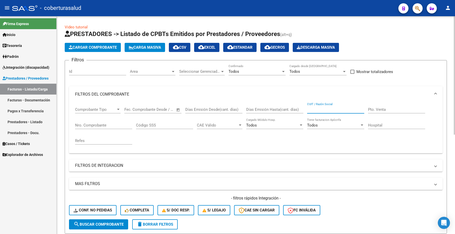
click at [328, 108] on input "CUIT / Razón Social" at bounding box center [335, 109] width 57 height 5
paste input "30712233881"
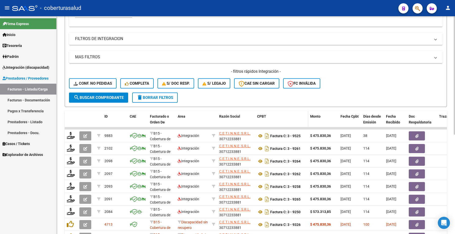
type input "30712233881"
click at [119, 34] on mat-expansion-panel-header "FILTROS DE INTEGRACION" at bounding box center [256, 39] width 374 height 12
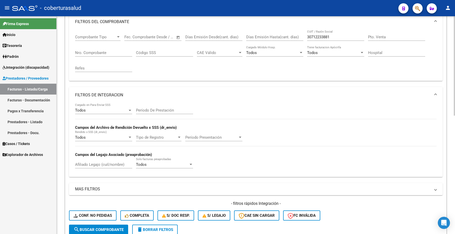
scroll to position [63, 0]
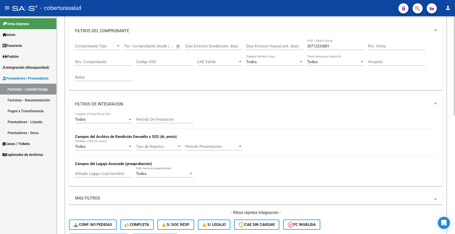
click at [97, 96] on mat-expansion-panel-header "FILTROS DE INTEGRACION" at bounding box center [256, 104] width 374 height 16
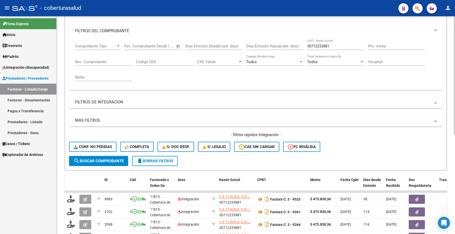
click at [96, 61] on input "Nro. Comprobante" at bounding box center [103, 61] width 57 height 5
paste input "9359"
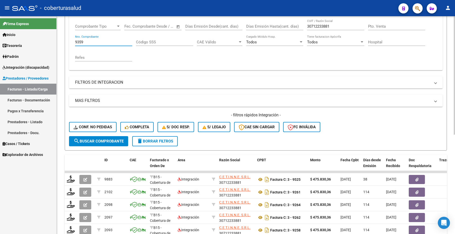
scroll to position [127, 0]
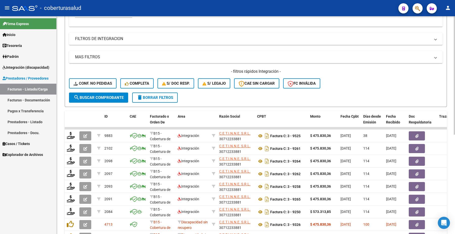
type input "9359"
click at [105, 95] on span "search Buscar Comprobante" at bounding box center [99, 97] width 50 height 5
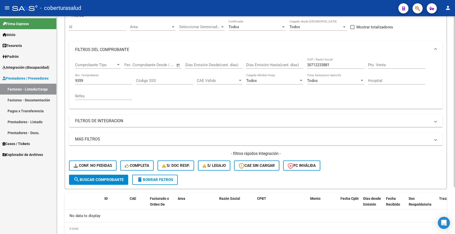
scroll to position [0, 0]
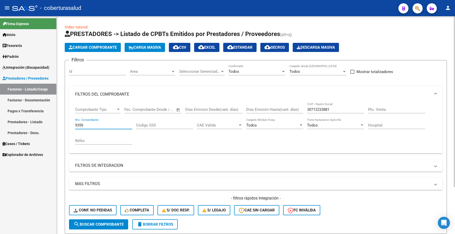
drag, startPoint x: 95, startPoint y: 127, endPoint x: 69, endPoint y: 119, distance: 26.9
click at [69, 121] on div "Comprobante Tipo Comprobante Tipo Fecha inicio – Fecha fin Fec. Comprobante Des…" at bounding box center [256, 127] width 374 height 51
drag, startPoint x: 336, startPoint y: 107, endPoint x: 299, endPoint y: 108, distance: 37.0
click at [299, 108] on div "Comprobante Tipo Comprobante Tipo Fecha inicio – Fecha fin Fec. Comprobante Des…" at bounding box center [256, 125] width 362 height 47
click at [315, 107] on input "CUIT / Razón Social" at bounding box center [335, 109] width 57 height 5
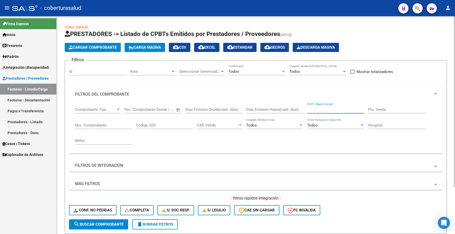
paste input "30716245167"
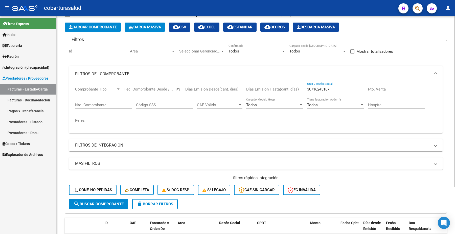
scroll to position [60, 0]
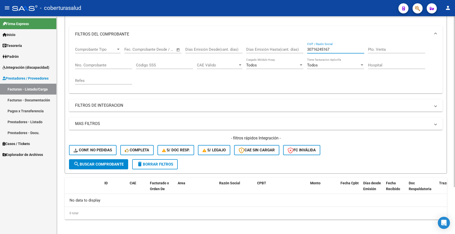
type input "30716245167"
click at [93, 63] on input "Nro. Comprobante" at bounding box center [103, 65] width 57 height 5
click at [102, 162] on span "search Buscar Comprobante" at bounding box center [99, 164] width 50 height 5
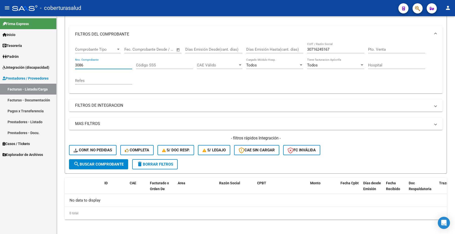
drag, startPoint x: 85, startPoint y: 66, endPoint x: 55, endPoint y: 57, distance: 31.9
click at [55, 57] on mat-sidenav-container "Firma Express Inicio Calendario SSS Instructivos Contacto OS Tesorería Extracto…" at bounding box center [227, 124] width 455 height 217
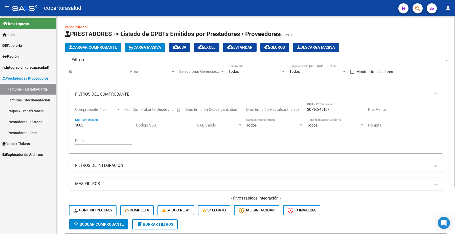
type input "3083"
drag, startPoint x: 86, startPoint y: 124, endPoint x: 49, endPoint y: 128, distance: 37.7
click at [49, 128] on mat-sidenav-container "Firma Express Inicio Calendario SSS Instructivos Contacto OS Tesorería Extracto…" at bounding box center [227, 124] width 455 height 217
